Goal: Task Accomplishment & Management: Manage account settings

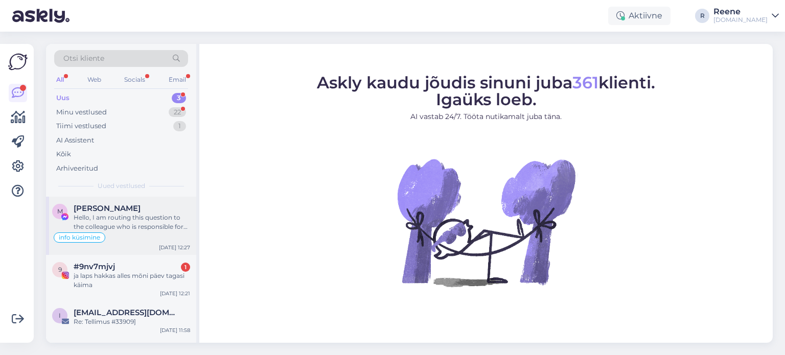
click at [141, 220] on div "Hello, I am routing this question to the colleague who is responsible for this …" at bounding box center [132, 222] width 117 height 18
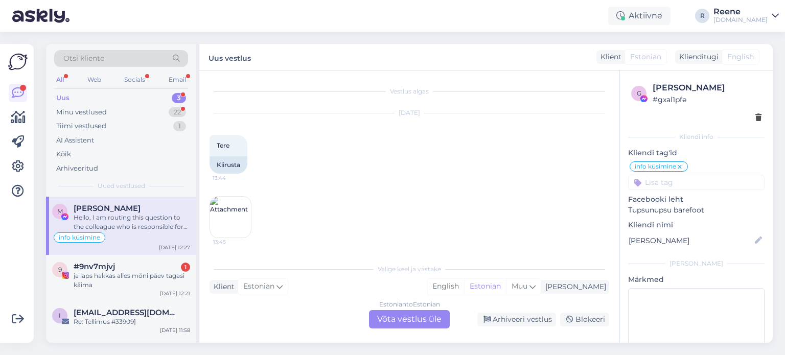
scroll to position [2316, 0]
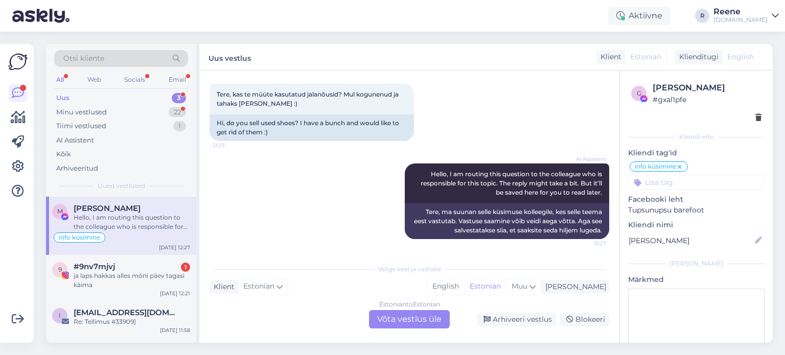
click at [411, 321] on div "Estonian to Estonian Võta vestlus üle" at bounding box center [409, 319] width 81 height 18
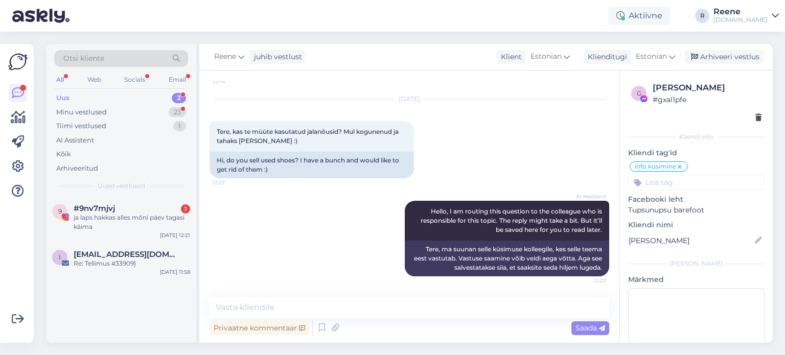
scroll to position [2278, 0]
click at [282, 309] on textarea at bounding box center [410, 307] width 400 height 21
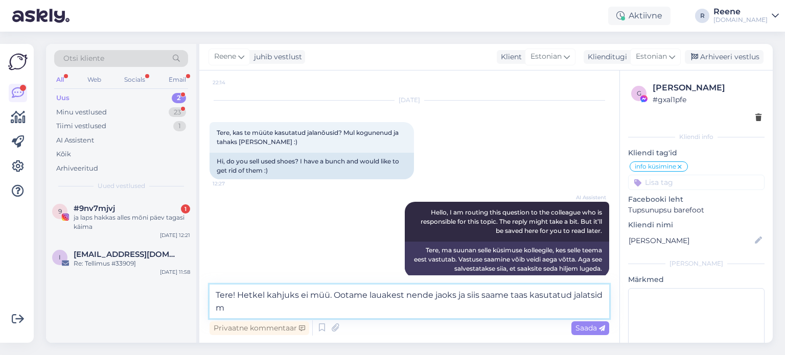
scroll to position [2290, 0]
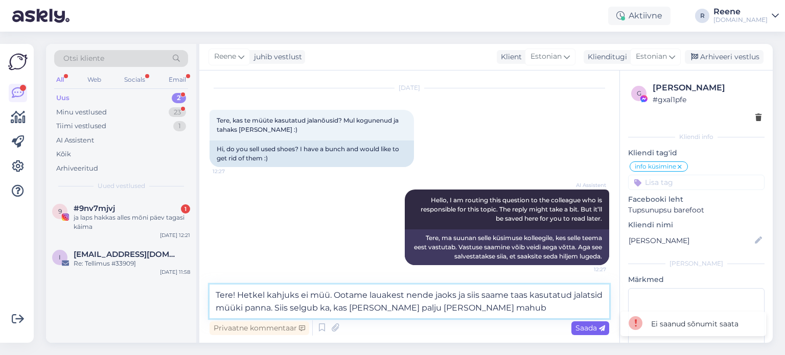
type textarea "Tere! Hetkel kahjuks ei müü. Ootame lauakest nende jaoks ja siis saame taas kas…"
click at [586, 328] on span "Saada" at bounding box center [591, 328] width 30 height 9
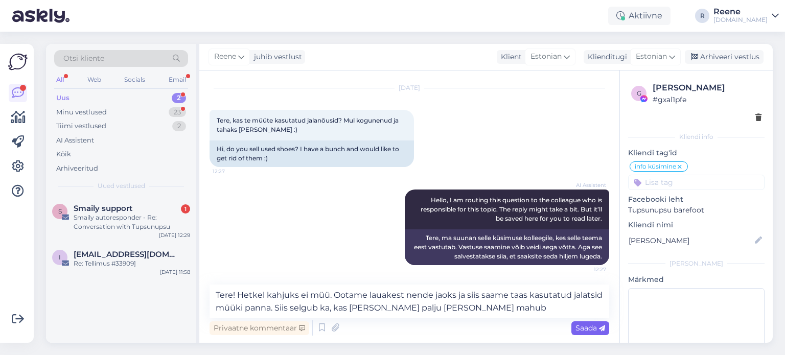
click at [600, 327] on icon at bounding box center [602, 329] width 6 height 6
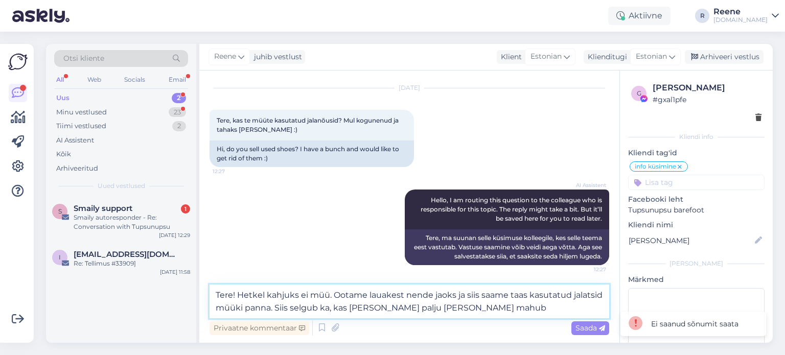
drag, startPoint x: 483, startPoint y: 309, endPoint x: 208, endPoint y: 290, distance: 275.7
click at [208, 290] on div "Vestlus algas Aug 4 2022 Tere 13:44 Kiirusta 13:45 Kas neid suurusi tuleb ka ju…" at bounding box center [409, 207] width 420 height 273
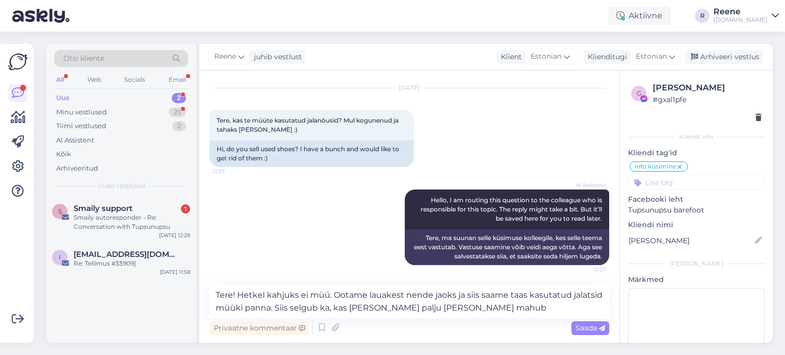
click at [63, 76] on div "All" at bounding box center [60, 79] width 12 height 13
click at [66, 156] on div "Kõik" at bounding box center [63, 154] width 15 height 10
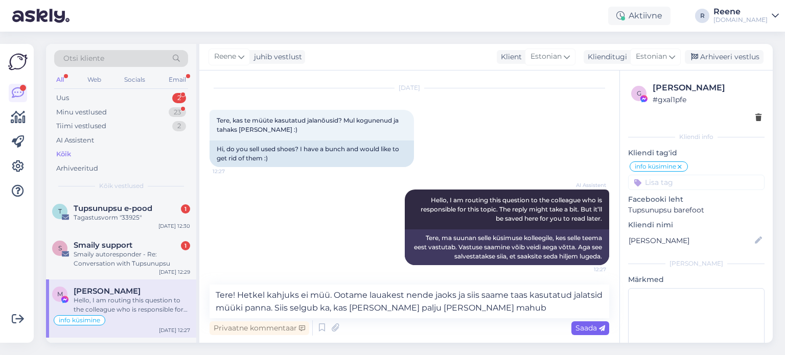
click at [581, 327] on span "Saada" at bounding box center [591, 328] width 30 height 9
click at [115, 253] on div "Smaily autoresponder - Re: Conversation with Tupsunupsu" at bounding box center [132, 259] width 117 height 18
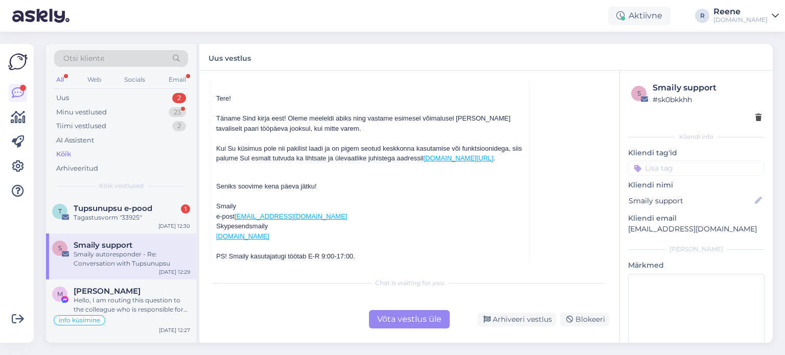
scroll to position [416, 0]
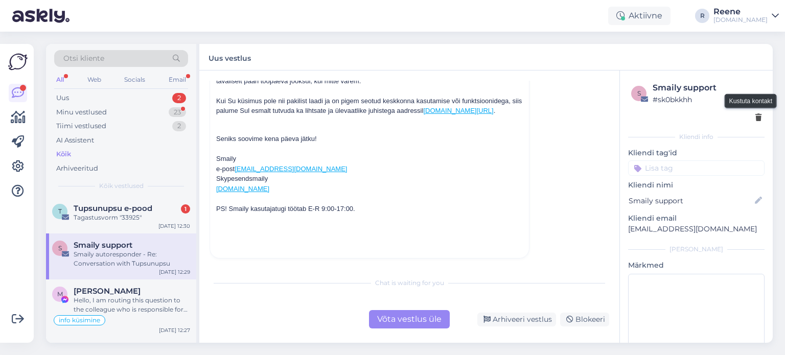
click at [756, 118] on icon at bounding box center [759, 118] width 6 height 7
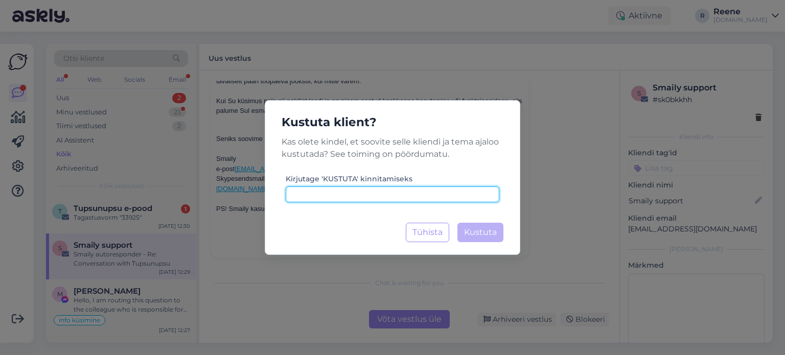
click at [373, 196] on input at bounding box center [393, 195] width 214 height 16
type input "kustuta"
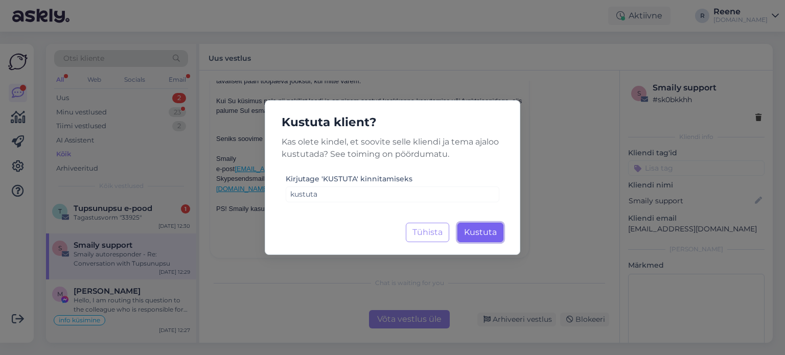
click at [482, 236] on span "Kustuta" at bounding box center [480, 233] width 33 height 10
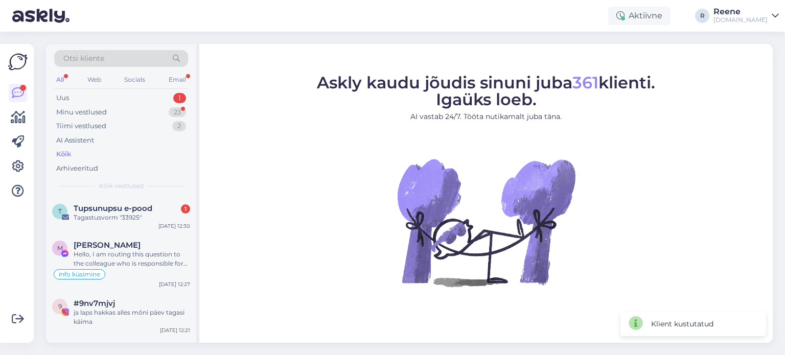
drag, startPoint x: 59, startPoint y: 82, endPoint x: 63, endPoint y: 90, distance: 9.1
click at [60, 82] on div "All" at bounding box center [60, 79] width 12 height 13
click at [119, 214] on div "Tagastusvorm "33925"" at bounding box center [132, 217] width 117 height 9
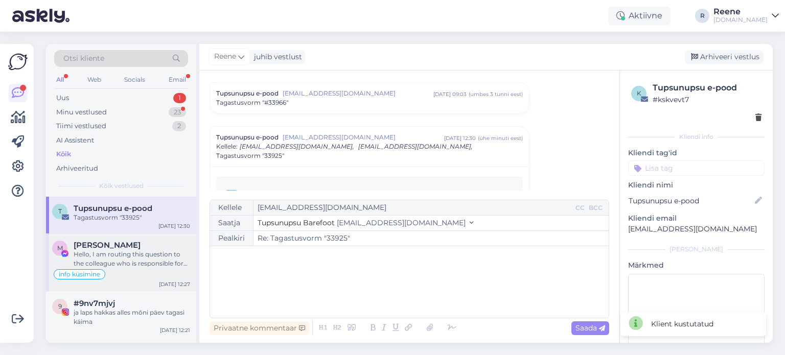
click at [126, 263] on div "Hello, I am routing this question to the colleague who is responsible for this …" at bounding box center [132, 259] width 117 height 18
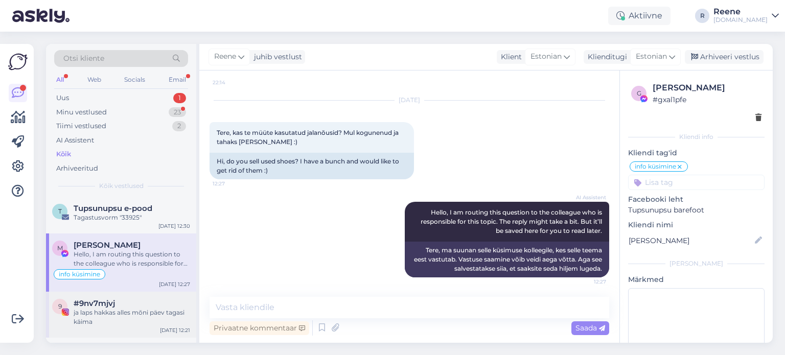
click at [100, 312] on div "ja laps hakkas alles mõni päev tagasi käima" at bounding box center [132, 317] width 117 height 18
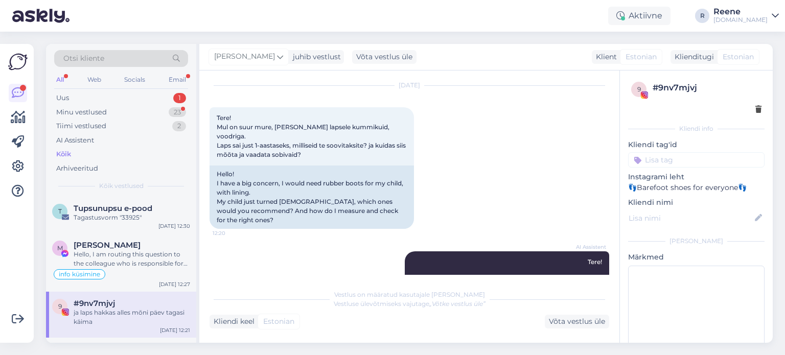
scroll to position [180, 0]
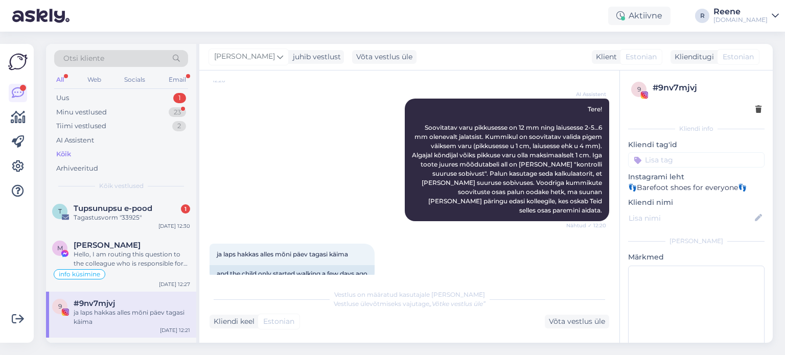
click at [56, 81] on div "All" at bounding box center [60, 79] width 12 height 13
click at [180, 79] on div "Email" at bounding box center [177, 79] width 21 height 13
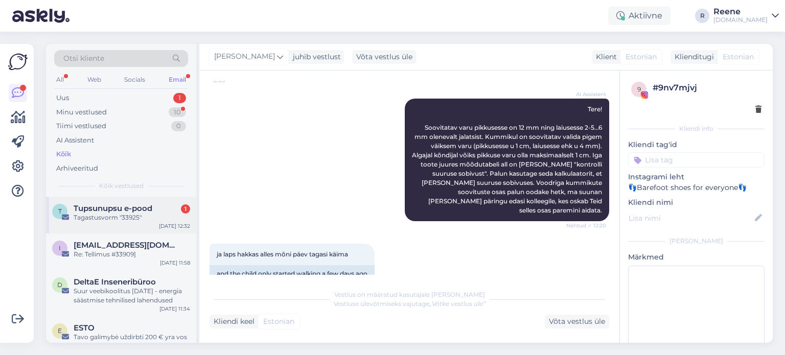
click at [122, 214] on div "Tagastusvorm "33925"" at bounding box center [132, 217] width 117 height 9
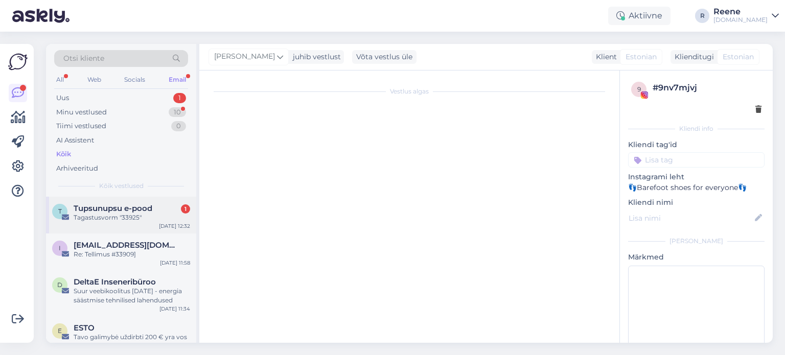
scroll to position [1828, 0]
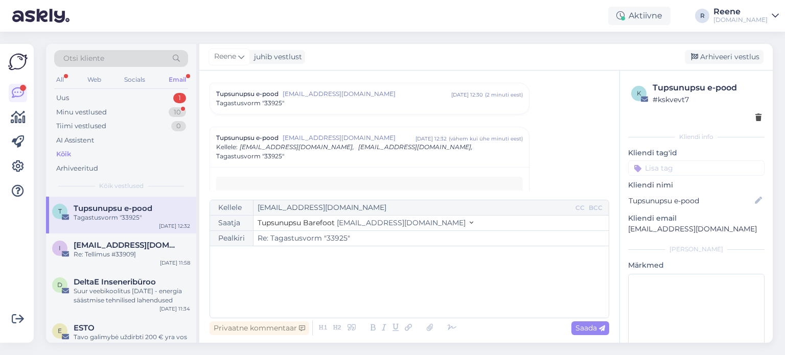
click at [299, 277] on div "﻿" at bounding box center [409, 282] width 389 height 61
click at [59, 83] on div "All" at bounding box center [60, 79] width 12 height 13
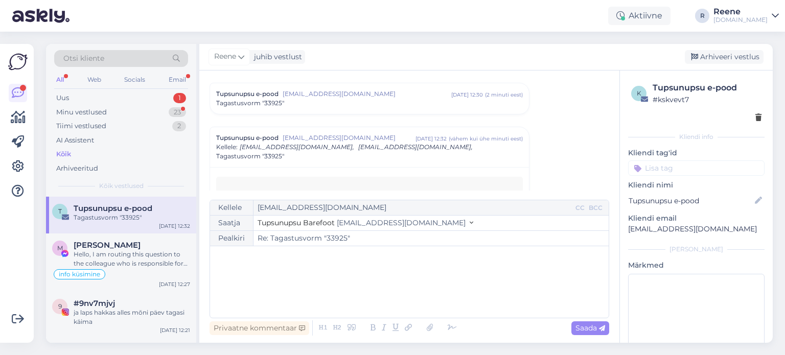
click at [67, 156] on div "Kõik" at bounding box center [63, 154] width 15 height 10
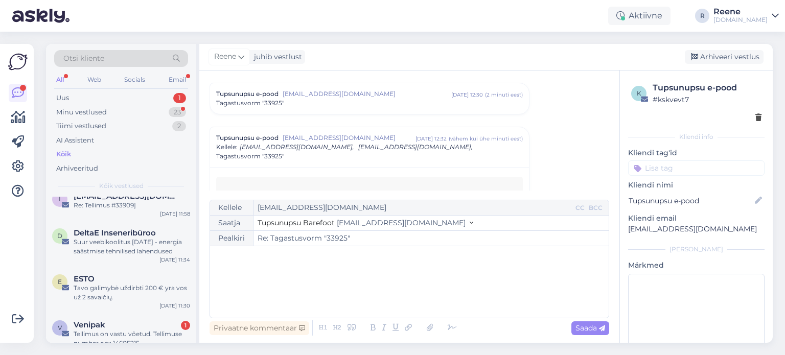
scroll to position [0, 0]
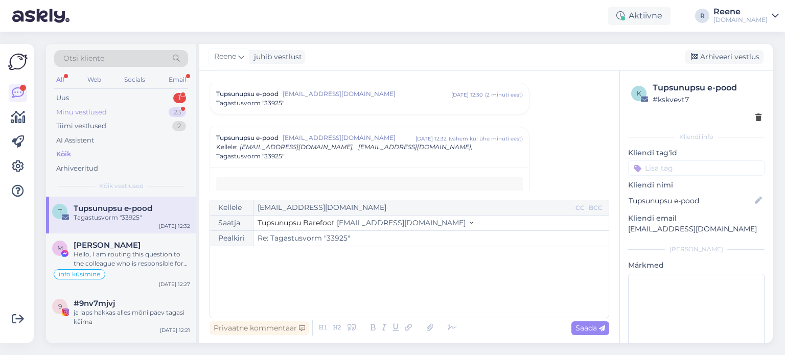
click at [78, 113] on div "Minu vestlused" at bounding box center [81, 112] width 51 height 10
click at [71, 100] on div "Uus 2" at bounding box center [121, 98] width 134 height 14
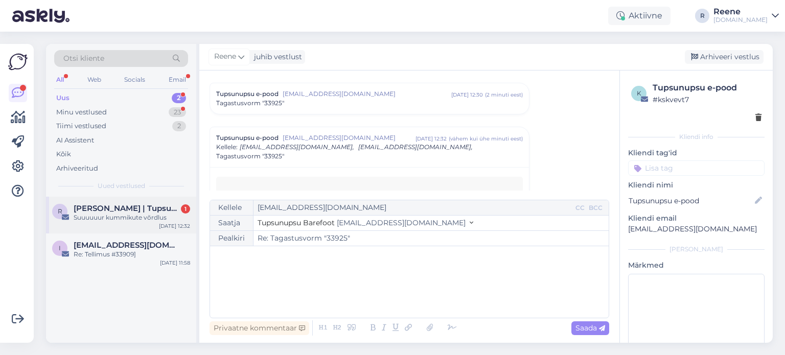
click at [109, 219] on div "Suuuuuur kummikute võrdlus" at bounding box center [132, 217] width 117 height 9
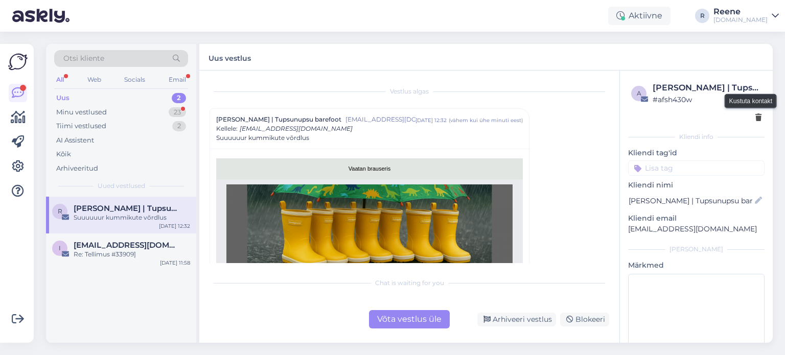
click at [756, 116] on icon at bounding box center [759, 118] width 6 height 7
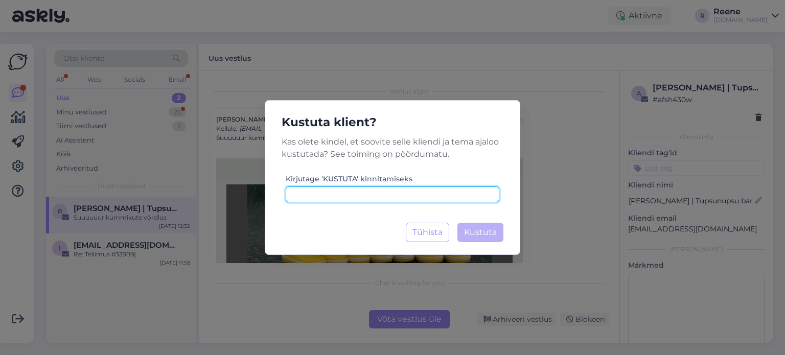
click at [354, 199] on input at bounding box center [393, 195] width 214 height 16
type input "kustuta"
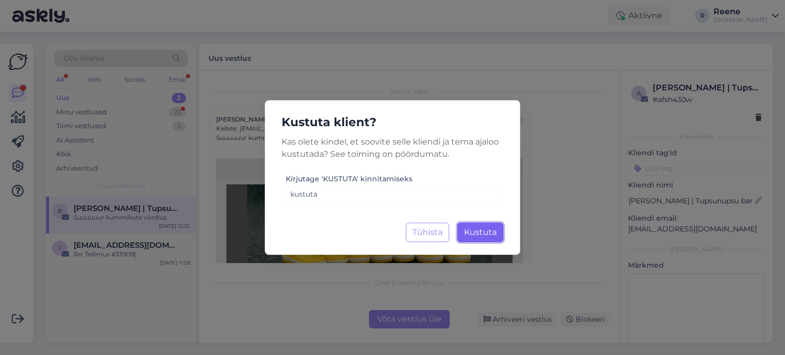
click at [468, 233] on span "Kustuta" at bounding box center [480, 233] width 33 height 10
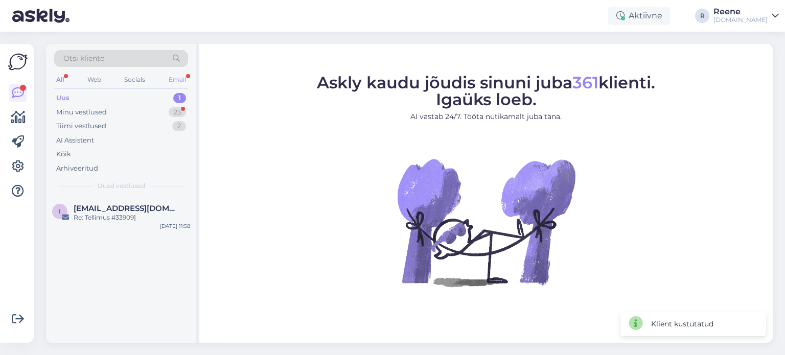
click at [182, 75] on div "Email" at bounding box center [177, 79] width 21 height 13
click at [55, 81] on div "All" at bounding box center [60, 79] width 12 height 13
click at [65, 96] on div "Uus" at bounding box center [62, 98] width 13 height 10
click at [68, 112] on div "Minu vestlused" at bounding box center [81, 112] width 51 height 10
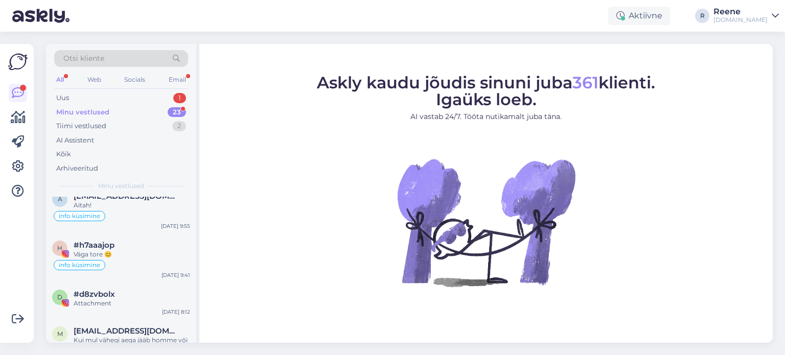
scroll to position [51, 0]
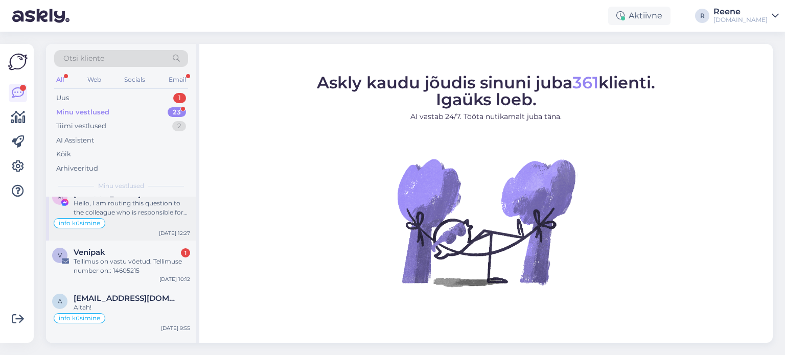
click at [113, 201] on div "Hello, I am routing this question to the colleague who is responsible for this …" at bounding box center [132, 208] width 117 height 18
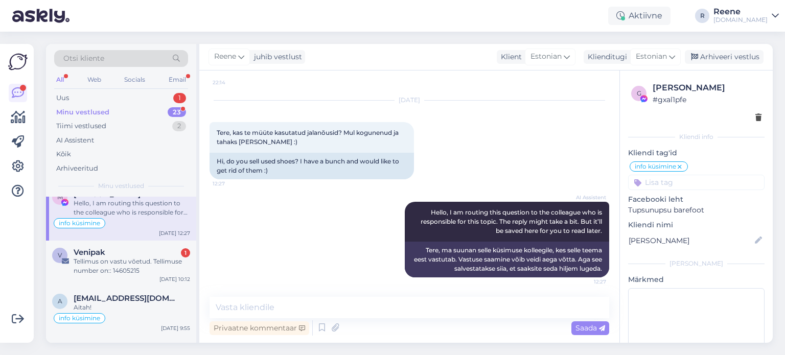
scroll to position [0, 0]
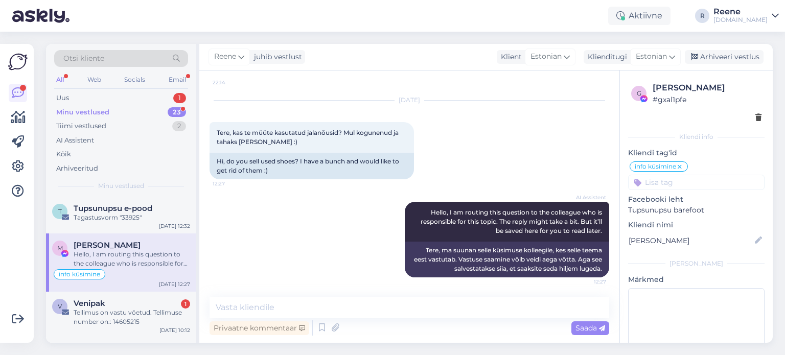
click at [63, 75] on div "All" at bounding box center [60, 79] width 12 height 13
click at [61, 108] on div "Minu vestlused" at bounding box center [82, 112] width 53 height 10
click at [67, 99] on div "Uus" at bounding box center [62, 98] width 13 height 10
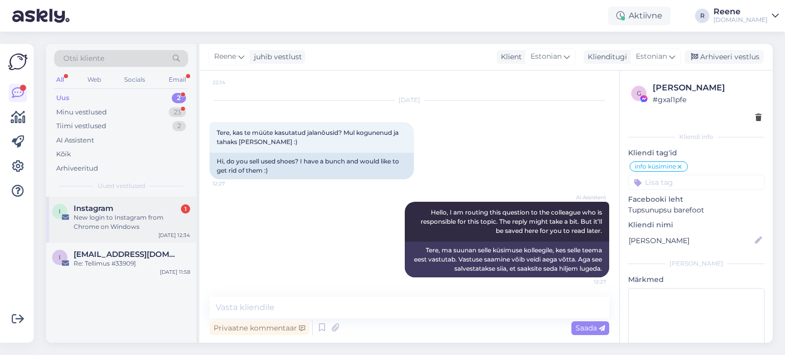
click at [125, 222] on div "New login to Instagram from Chrome on Windows" at bounding box center [132, 222] width 117 height 18
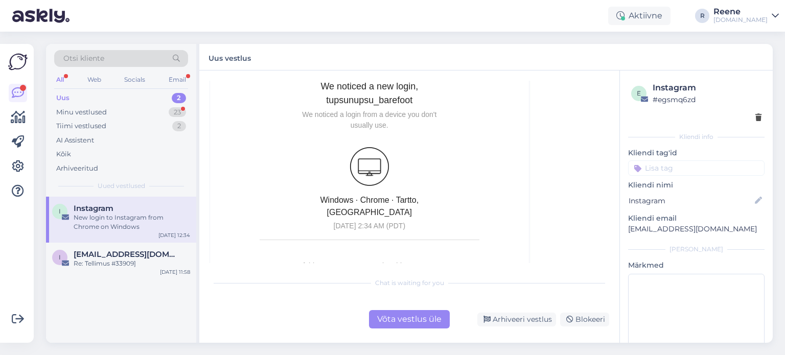
scroll to position [381, 0]
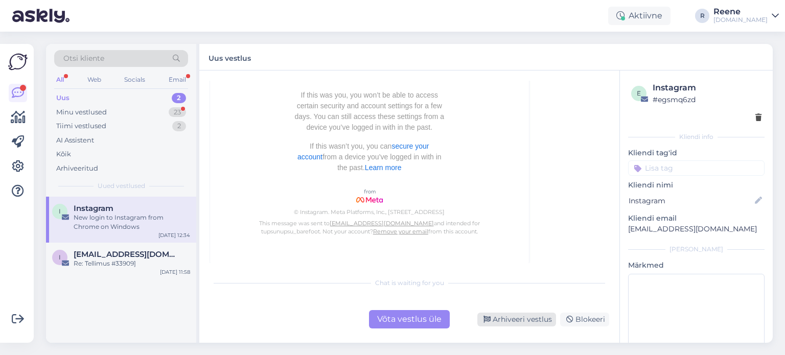
click at [539, 318] on div "Arhiveeri vestlus" at bounding box center [517, 320] width 79 height 14
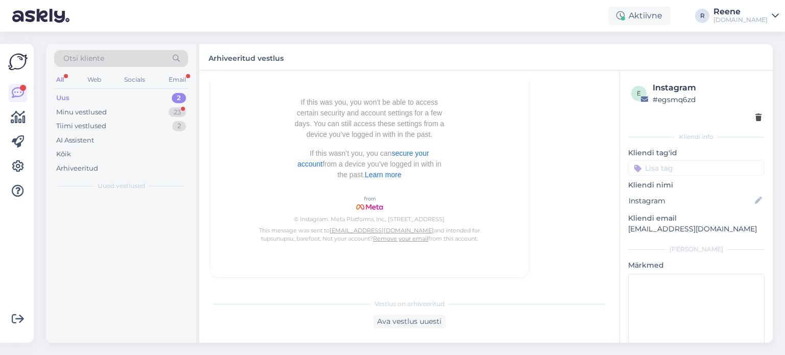
scroll to position [115, 0]
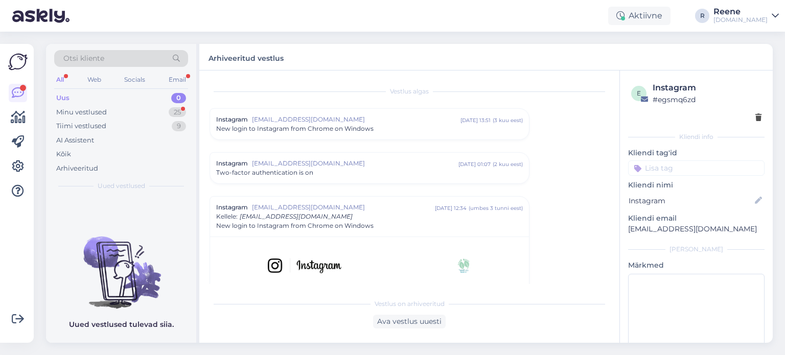
scroll to position [115, 0]
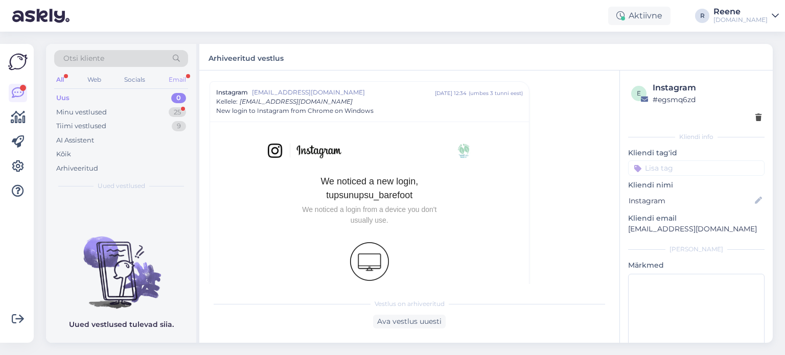
click at [178, 78] on div "Email" at bounding box center [177, 79] width 21 height 13
click at [61, 79] on div "All" at bounding box center [60, 79] width 12 height 13
click at [69, 141] on div "AI Assistent" at bounding box center [75, 140] width 38 height 10
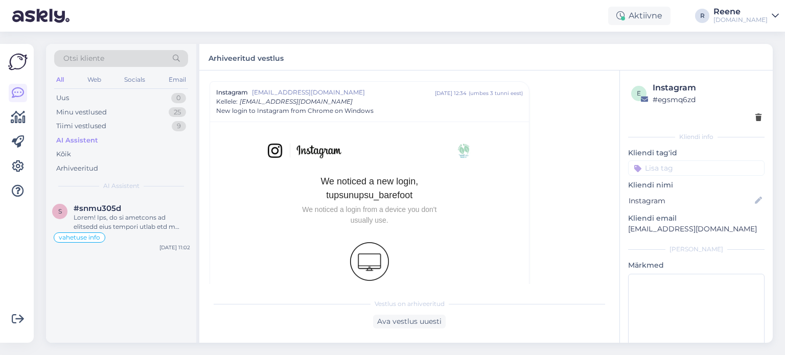
click at [60, 80] on div "All" at bounding box center [60, 79] width 12 height 13
click at [180, 85] on div "Email" at bounding box center [177, 79] width 21 height 13
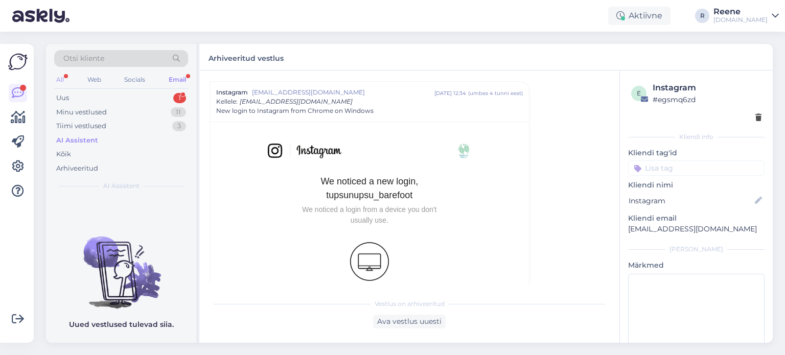
click at [62, 77] on div "All" at bounding box center [60, 79] width 12 height 13
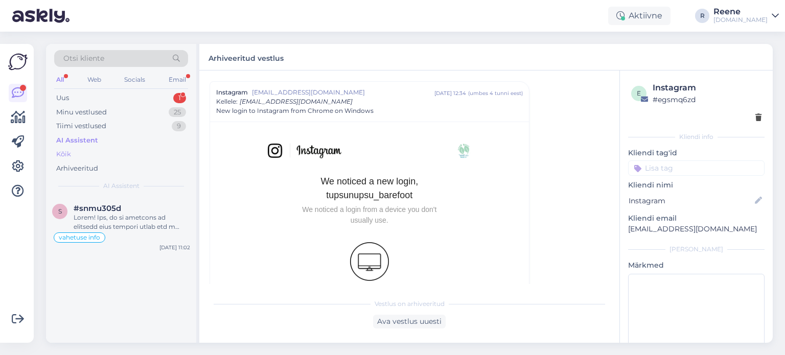
click at [70, 157] on div "Kõik" at bounding box center [63, 154] width 15 height 10
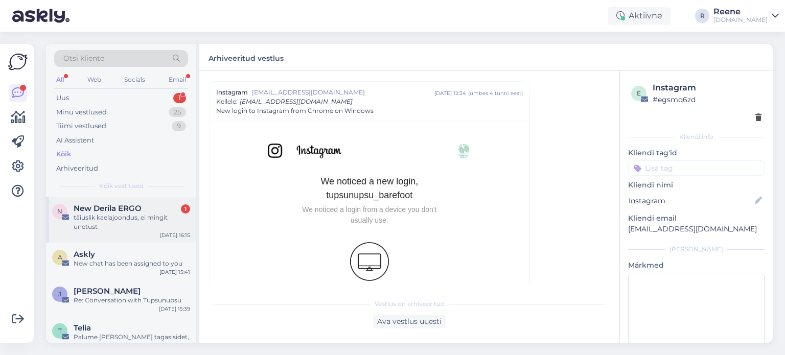
click at [137, 221] on div "täiuslik kaelajoondus, ei mingit unetust" at bounding box center [132, 222] width 117 height 18
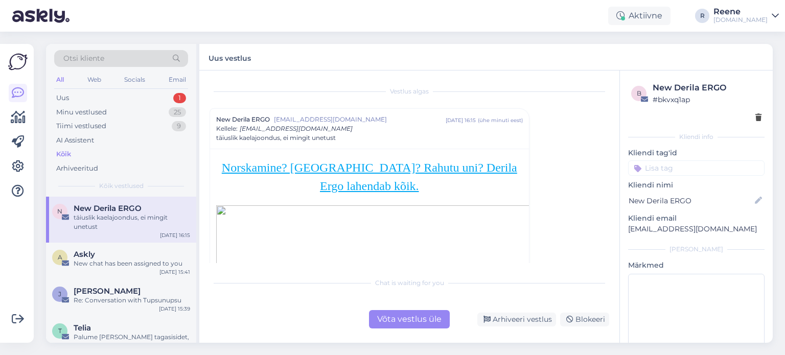
click at [756, 118] on icon at bounding box center [759, 118] width 6 height 7
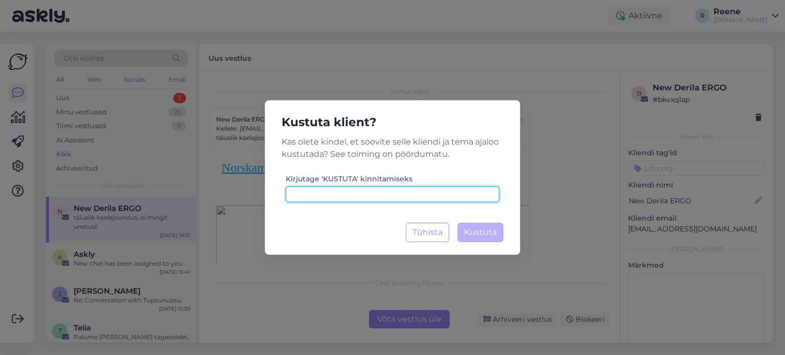
click at [413, 195] on input at bounding box center [393, 195] width 214 height 16
type input "kustuta"
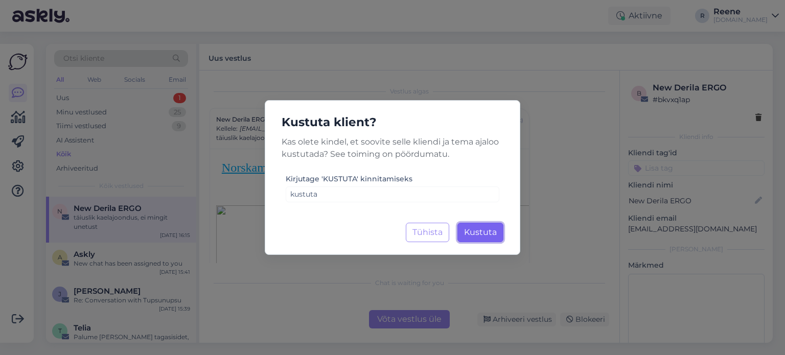
click at [482, 237] on span "Kustuta" at bounding box center [480, 233] width 33 height 10
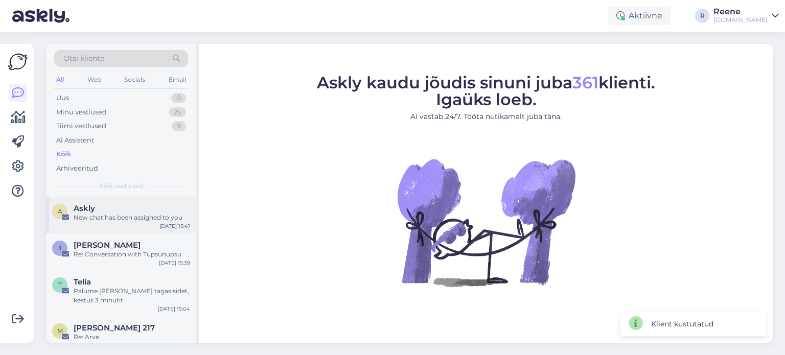
click at [107, 227] on div "A Askly New chat has been assigned to you [DATE] 15:41" at bounding box center [121, 215] width 150 height 37
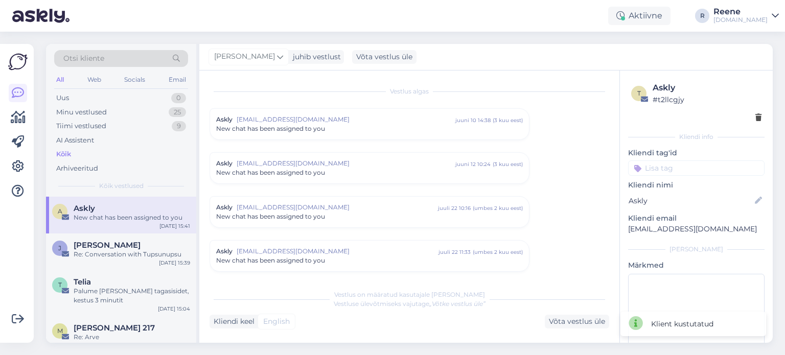
scroll to position [782, 0]
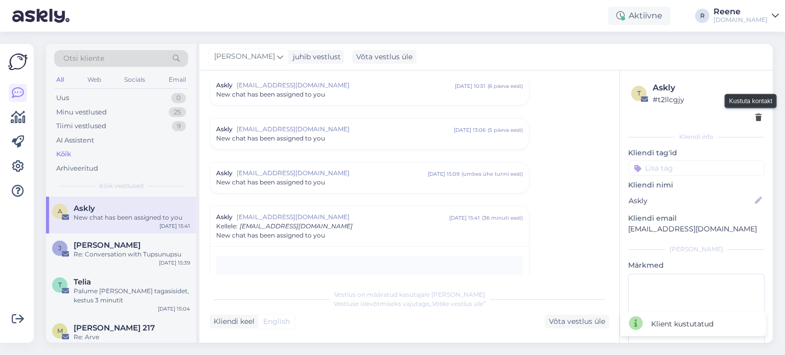
click at [756, 122] on div at bounding box center [759, 117] width 6 height 11
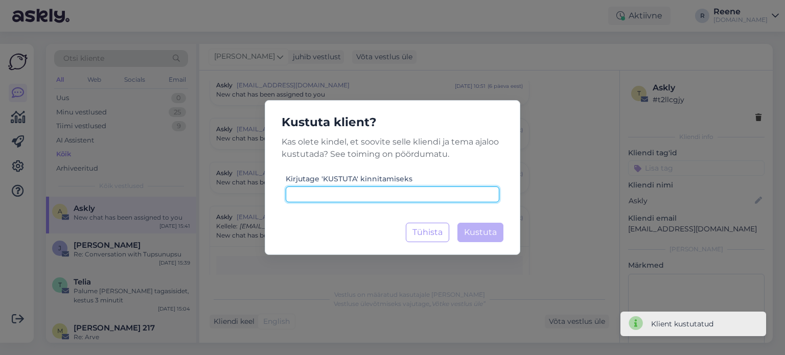
click at [368, 194] on input at bounding box center [393, 195] width 214 height 16
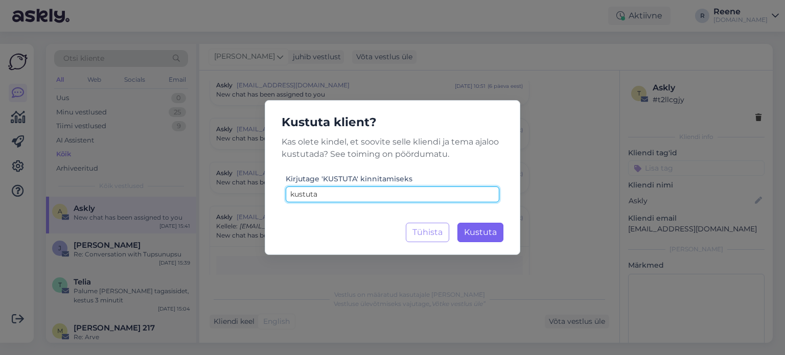
type input "kustuta"
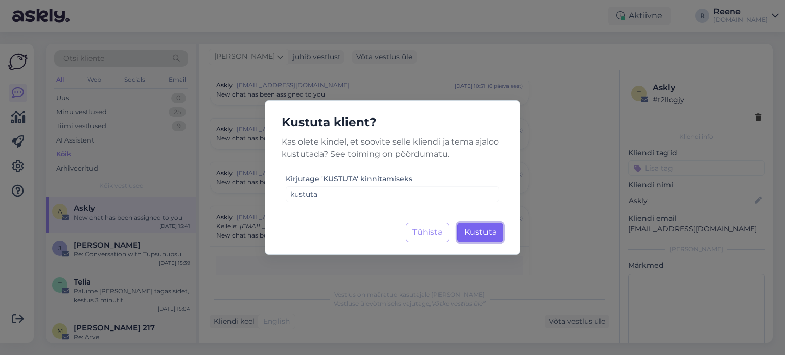
click at [489, 231] on span "Kustuta" at bounding box center [480, 233] width 33 height 10
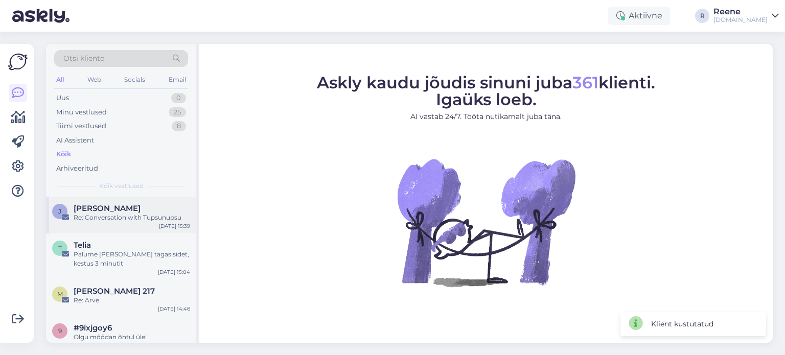
click at [122, 212] on div "[PERSON_NAME]" at bounding box center [132, 208] width 117 height 9
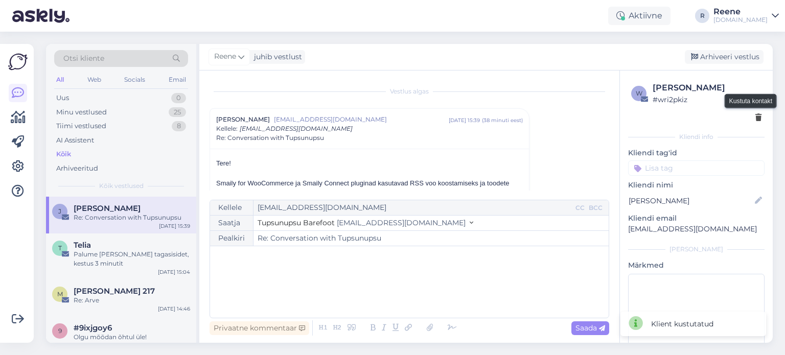
click at [756, 118] on icon at bounding box center [759, 118] width 6 height 7
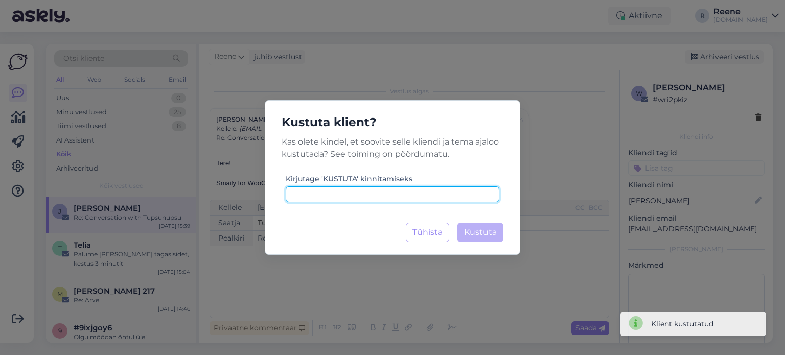
click at [366, 194] on input at bounding box center [393, 195] width 214 height 16
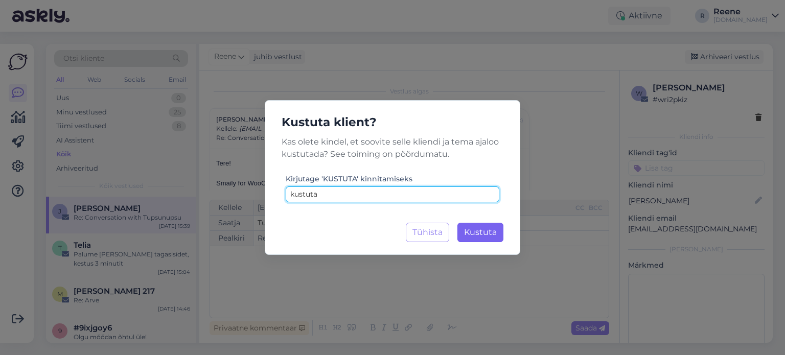
type input "kustuta"
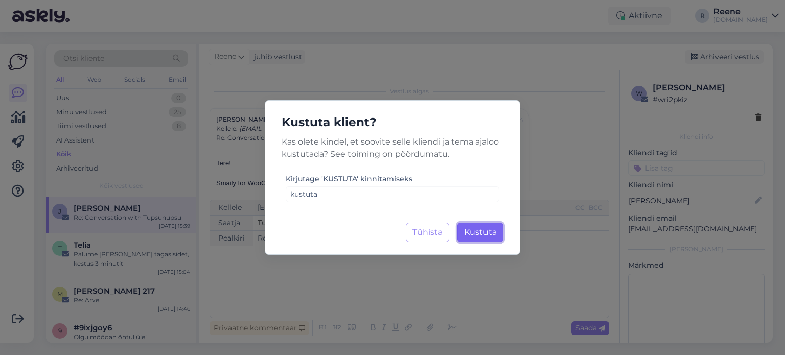
click at [483, 229] on span "Kustuta" at bounding box center [480, 233] width 33 height 10
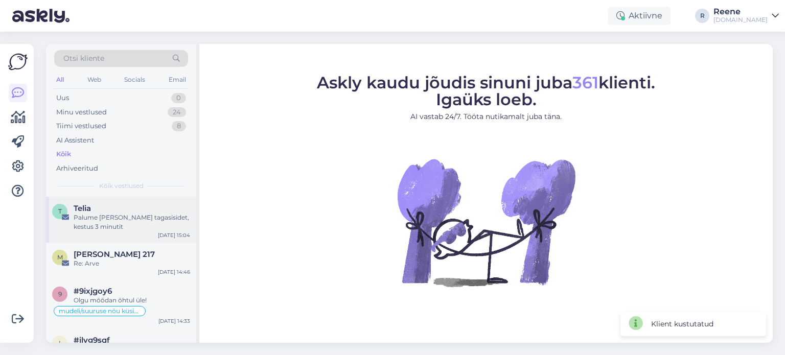
click at [88, 216] on div "Palume [PERSON_NAME] tagasisidet, kestus 3 minutit" at bounding box center [132, 222] width 117 height 18
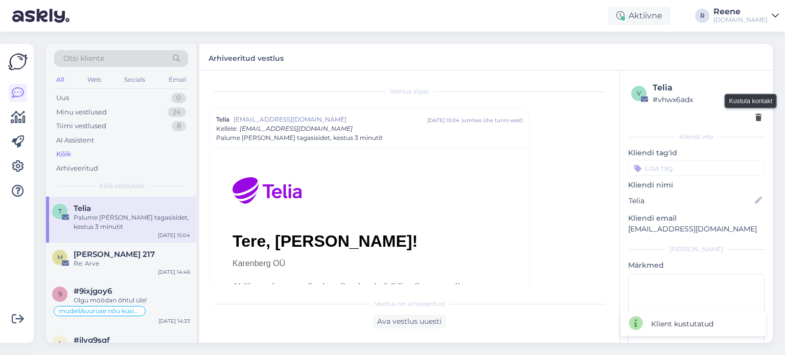
click at [756, 118] on icon at bounding box center [759, 118] width 6 height 7
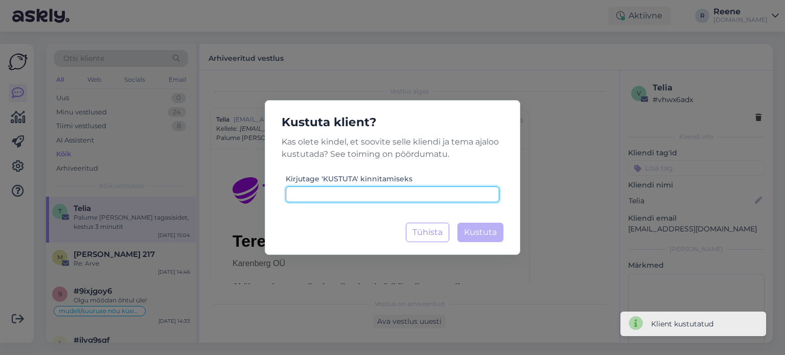
click at [323, 200] on input at bounding box center [393, 195] width 214 height 16
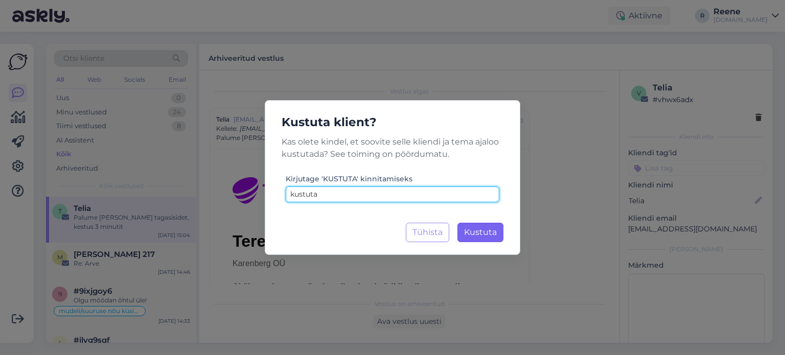
type input "kustuta"
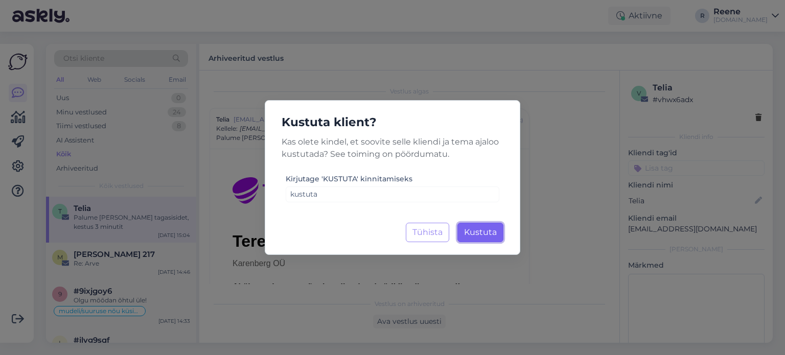
click at [473, 229] on span "Kustuta" at bounding box center [480, 233] width 33 height 10
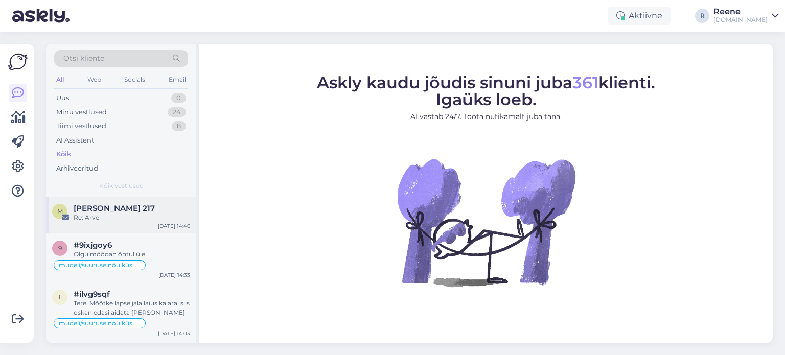
click at [115, 219] on div "Re: Arve" at bounding box center [132, 217] width 117 height 9
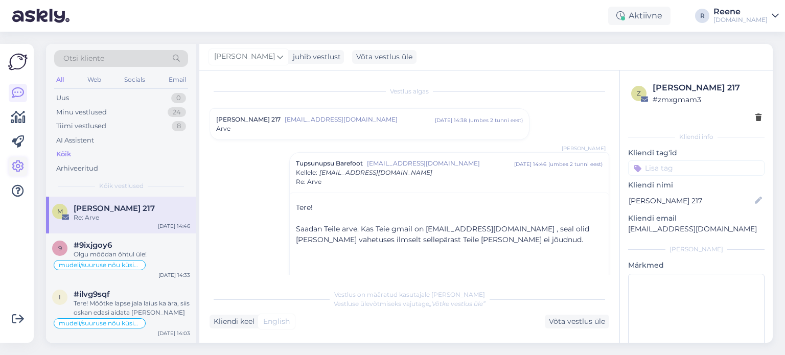
click at [21, 165] on icon at bounding box center [18, 167] width 12 height 12
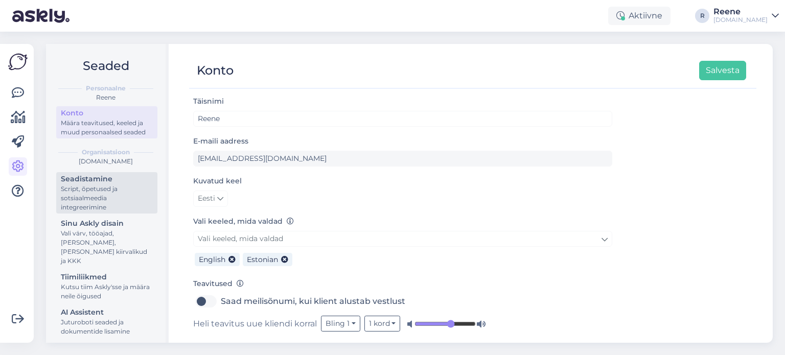
click at [102, 202] on div "Script, õpetused ja sotsiaalmeedia integreerimine" at bounding box center [107, 199] width 92 height 28
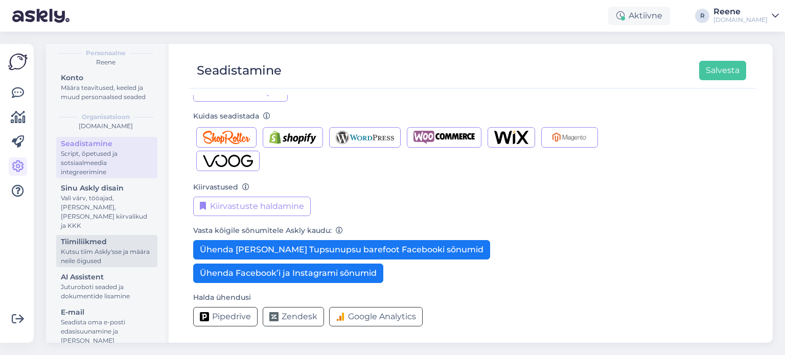
scroll to position [51, 0]
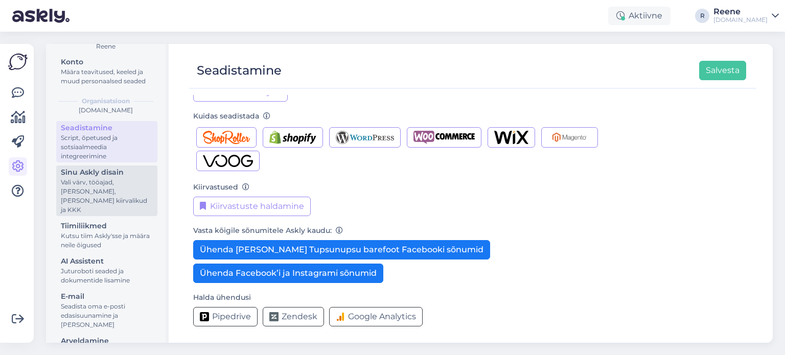
click at [101, 192] on div "Vali värv, tööajad, [PERSON_NAME], [PERSON_NAME] kiirvalikud ja KKK" at bounding box center [107, 196] width 92 height 37
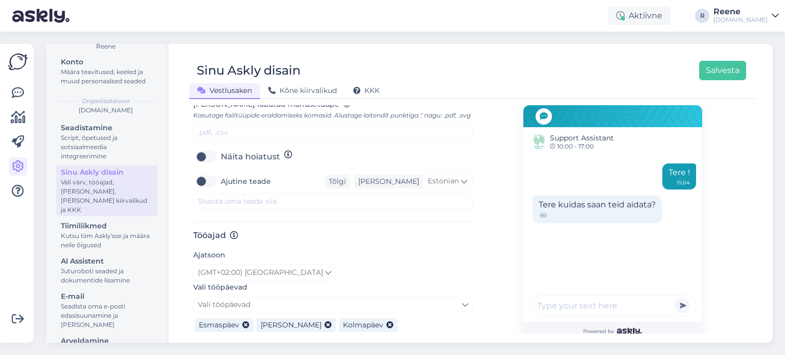
scroll to position [385, 0]
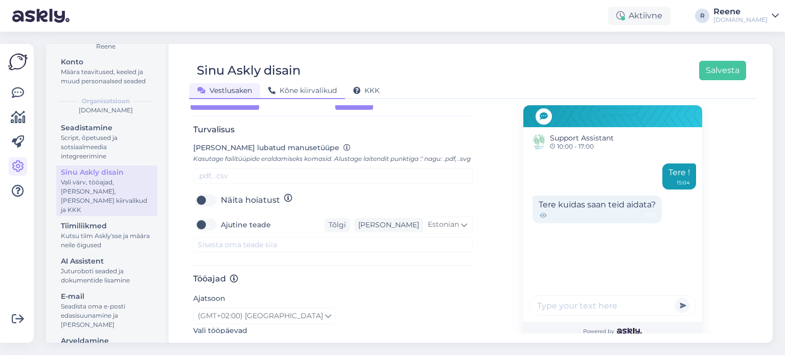
click at [314, 94] on span "Kõne kiirvalikud" at bounding box center [302, 90] width 69 height 9
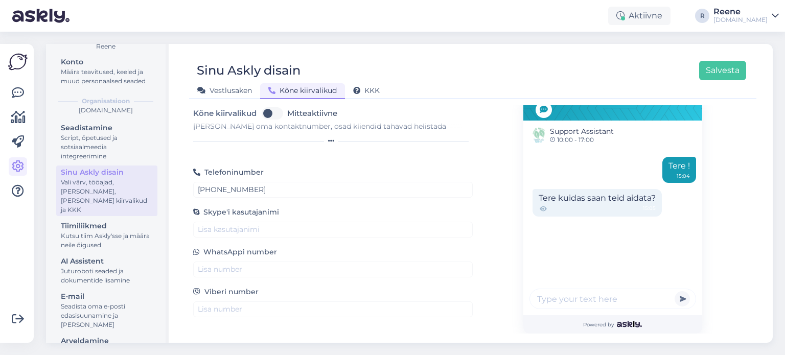
scroll to position [6, 0]
click at [358, 87] on icon at bounding box center [356, 90] width 7 height 7
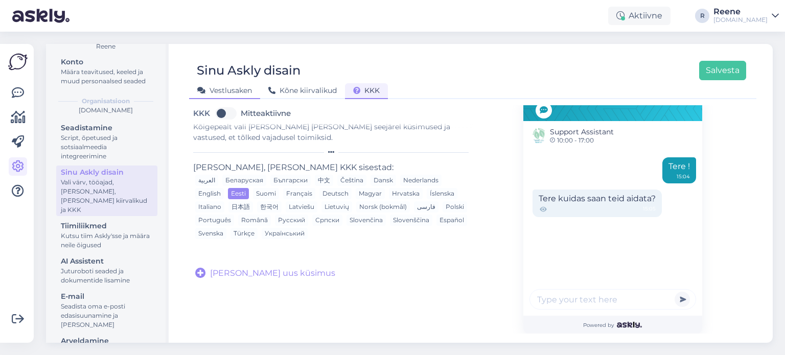
click at [205, 92] on icon at bounding box center [201, 90] width 8 height 7
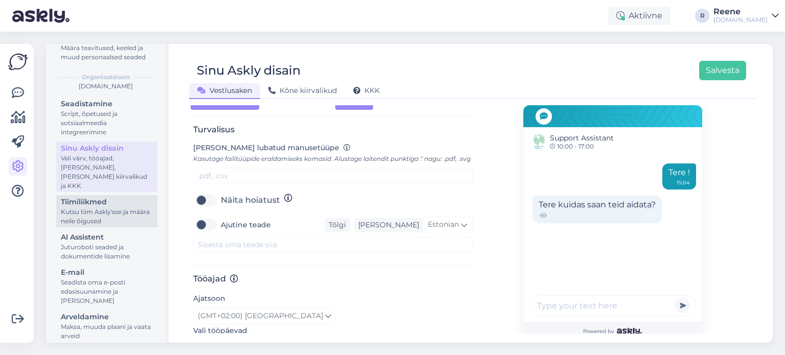
scroll to position [83, 0]
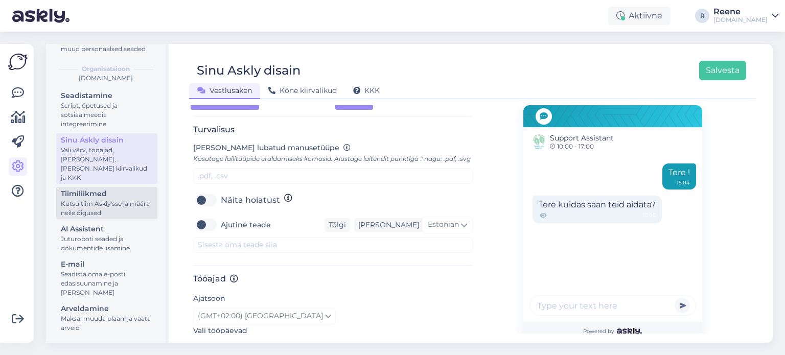
click at [90, 214] on div "Kutsu tiim Askly'sse ja määra neile õigused" at bounding box center [107, 208] width 92 height 18
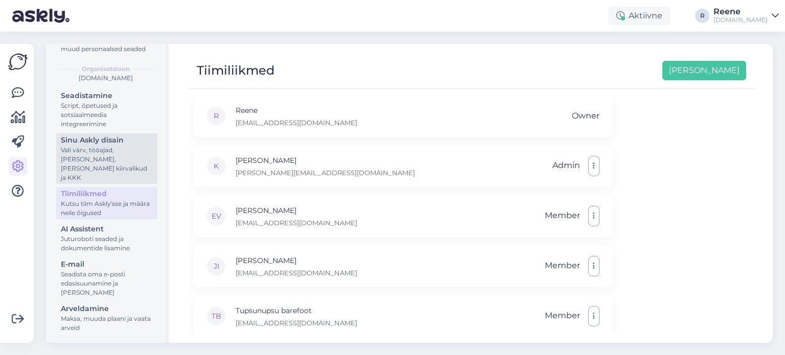
click at [96, 164] on div "Vali värv, tööajad, [PERSON_NAME], [PERSON_NAME] kiirvalikud ja KKK" at bounding box center [107, 164] width 92 height 37
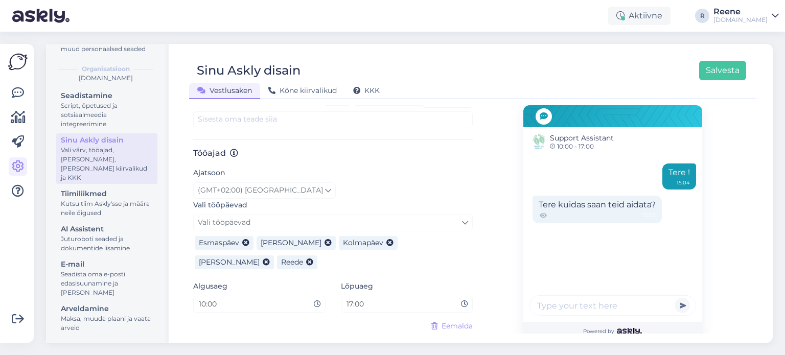
scroll to position [539, 0]
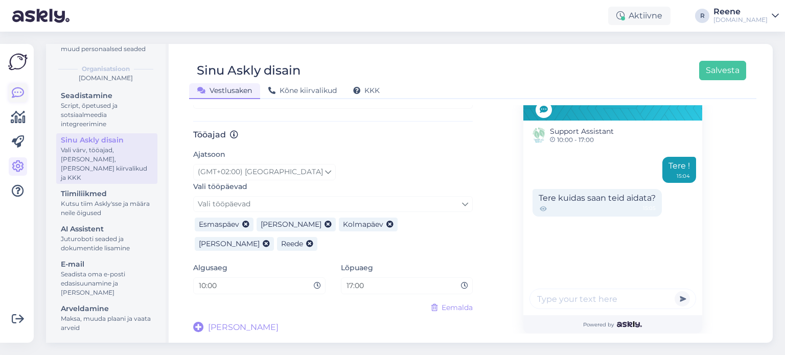
click at [16, 92] on icon at bounding box center [18, 93] width 12 height 12
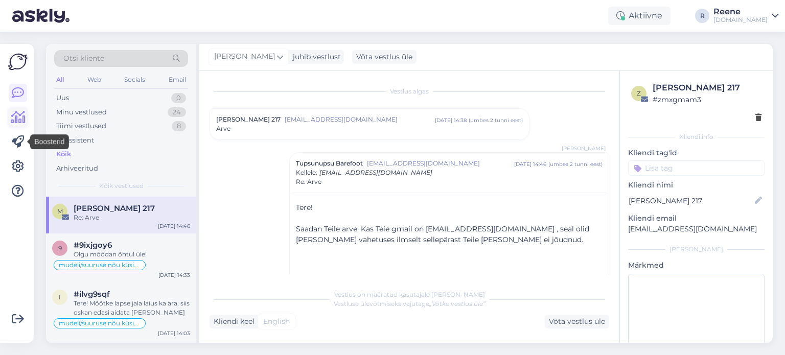
click at [21, 122] on icon at bounding box center [18, 117] width 15 height 12
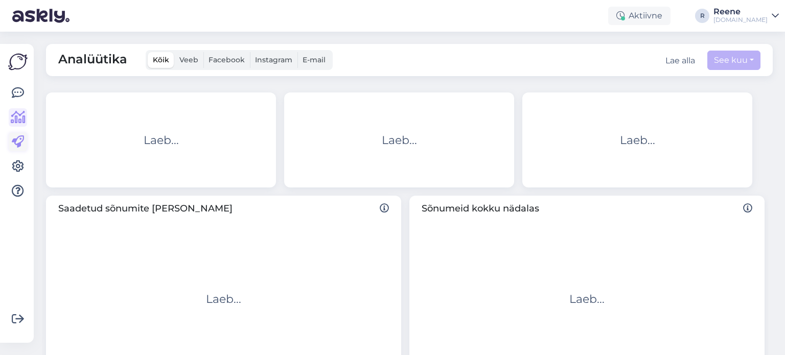
click at [19, 143] on icon at bounding box center [18, 142] width 12 height 12
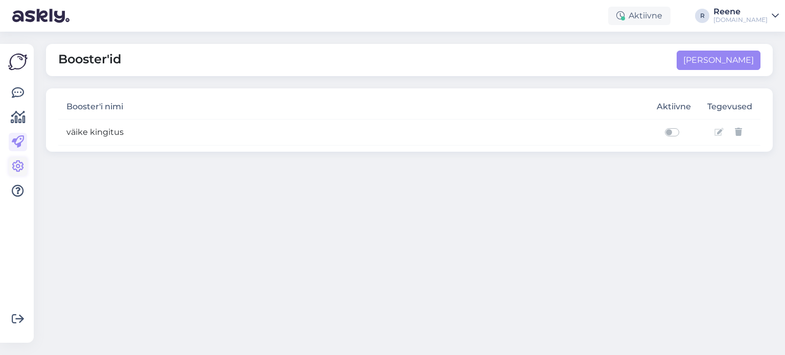
click at [18, 168] on icon at bounding box center [18, 167] width 12 height 12
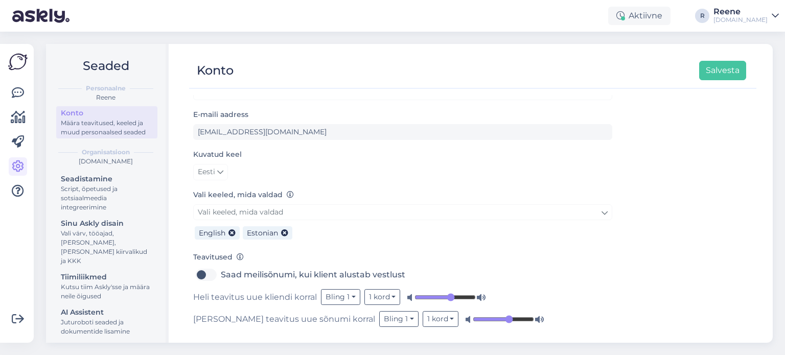
scroll to position [51, 0]
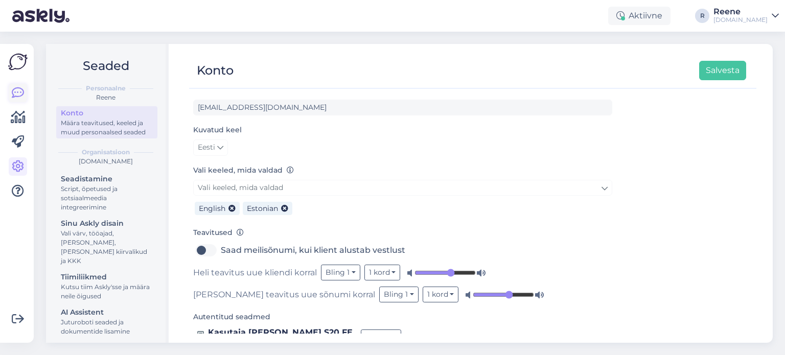
click at [18, 98] on icon at bounding box center [18, 93] width 12 height 12
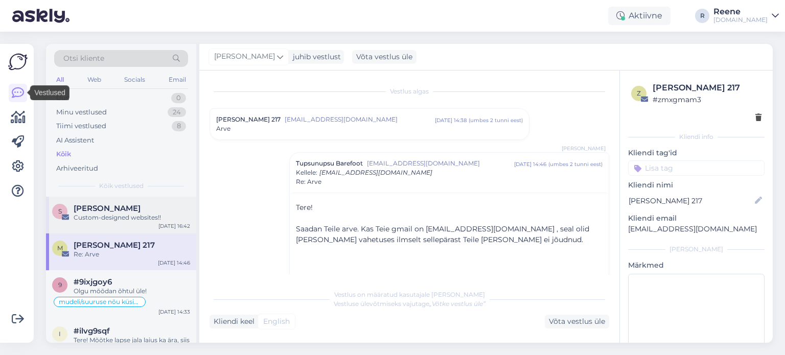
click at [94, 211] on span "[PERSON_NAME]" at bounding box center [107, 208] width 67 height 9
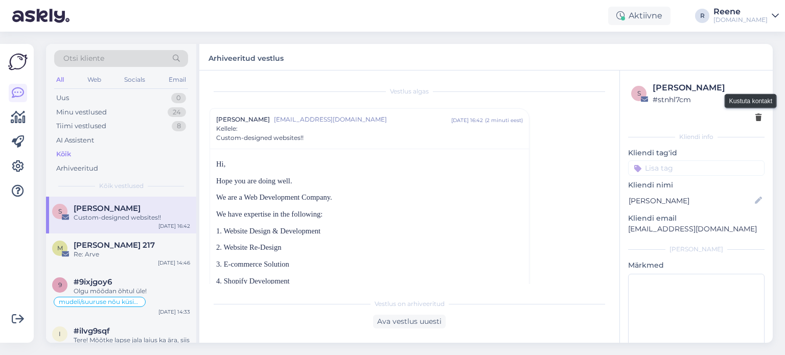
click at [756, 121] on icon at bounding box center [759, 118] width 6 height 7
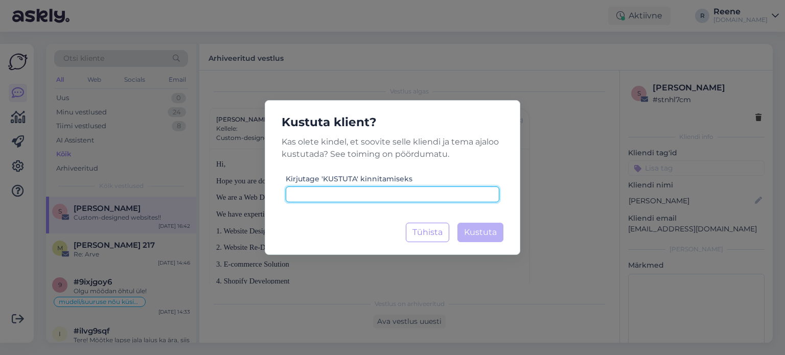
click at [442, 193] on input at bounding box center [393, 195] width 214 height 16
type input "kustuta"
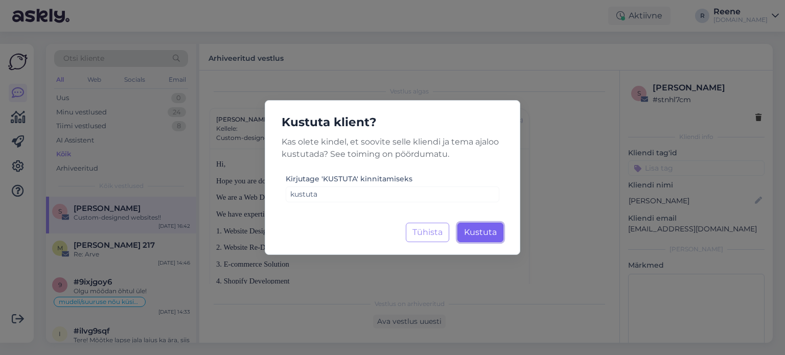
click at [494, 239] on button "Kustuta Laadimine..." at bounding box center [481, 232] width 46 height 19
